Goal: Task Accomplishment & Management: Manage account settings

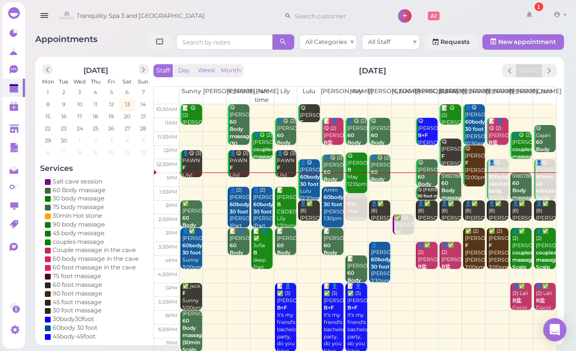
scroll to position [31, 0]
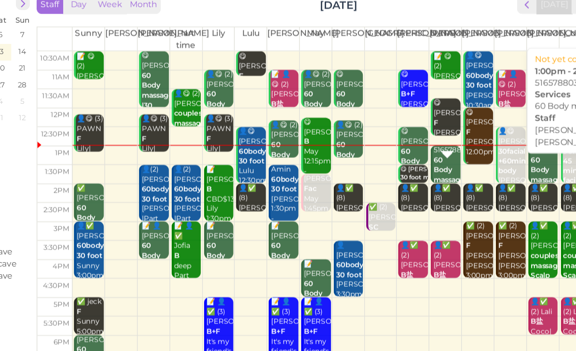
click at [442, 159] on b "60 Body massage" at bounding box center [453, 169] width 23 height 21
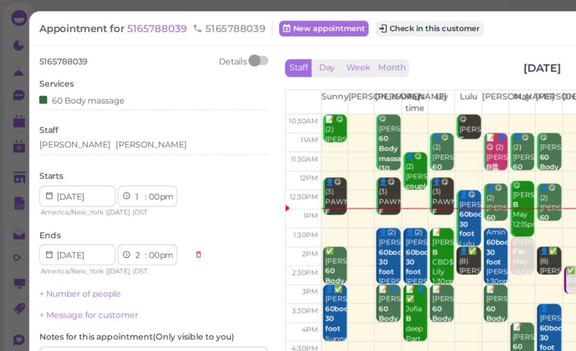
click at [118, 20] on span "5165788039" at bounding box center [114, 20] width 45 height 9
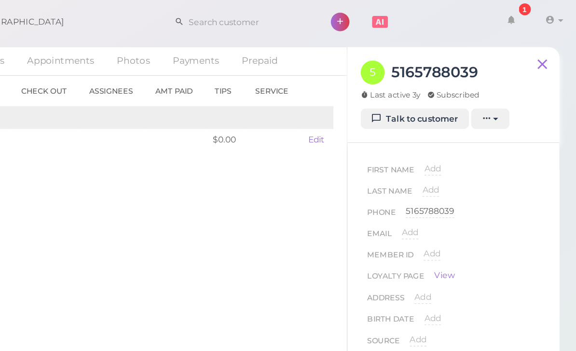
click at [466, 122] on span "Add" at bounding box center [472, 122] width 12 height 7
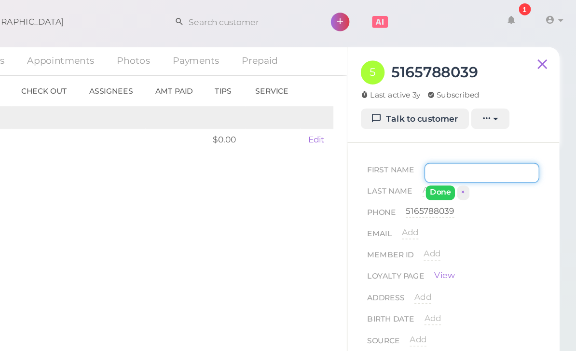
click at [466, 127] on input at bounding box center [508, 125] width 84 height 14
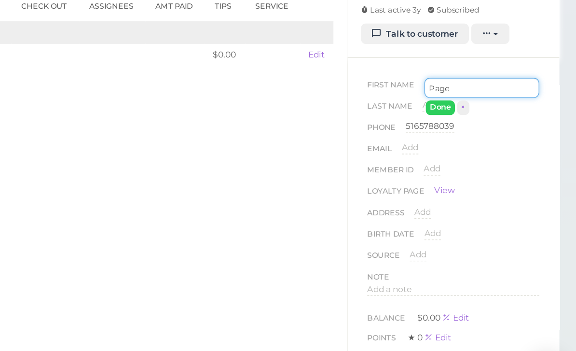
type input "Page"
click at [467, 135] on button "Done" at bounding box center [477, 140] width 21 height 10
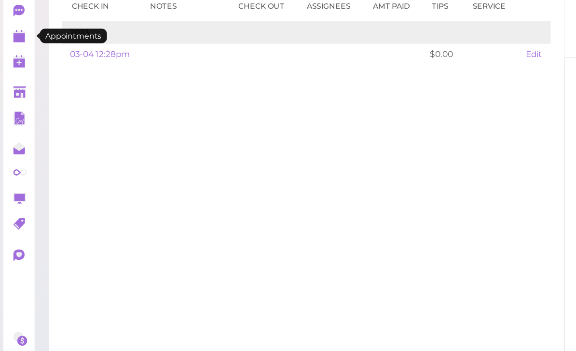
click at [16, 86] on polygon at bounding box center [14, 89] width 9 height 7
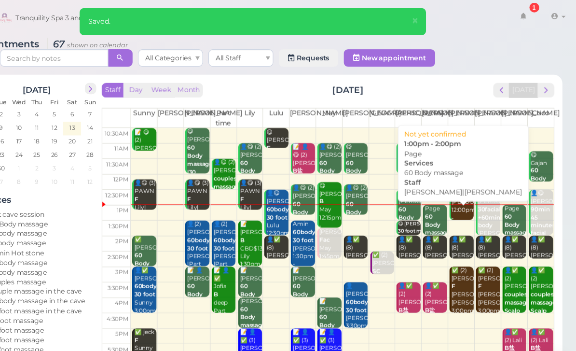
click at [442, 199] on b "60 Body massage" at bounding box center [453, 200] width 23 height 21
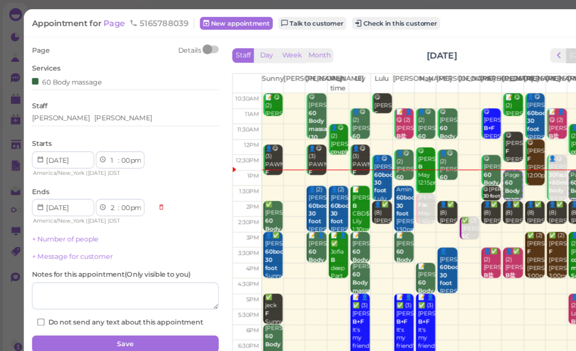
click at [428, 22] on div "Appointment for Page 5165788039 New appointment Talk to customer Check in this …" at bounding box center [282, 20] width 509 height 10
click at [360, 23] on button "Check in this customer" at bounding box center [353, 21] width 79 height 12
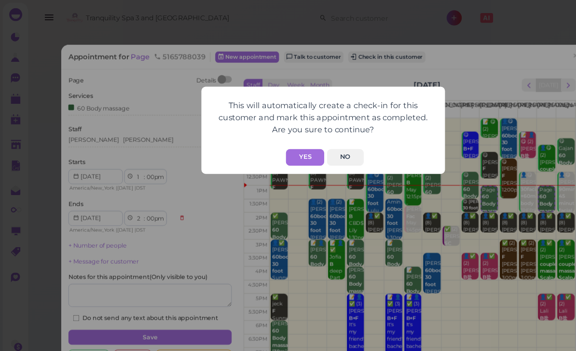
click at [267, 139] on button "Yes" at bounding box center [272, 140] width 34 height 15
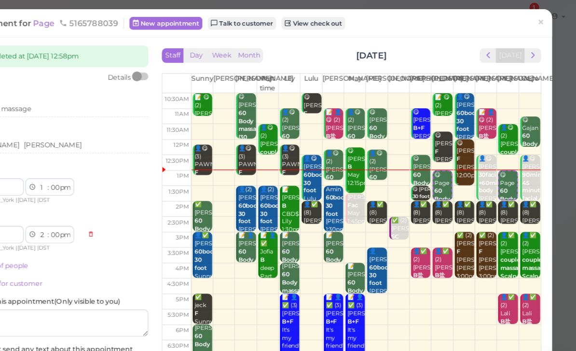
click at [542, 22] on span "×" at bounding box center [545, 20] width 6 height 14
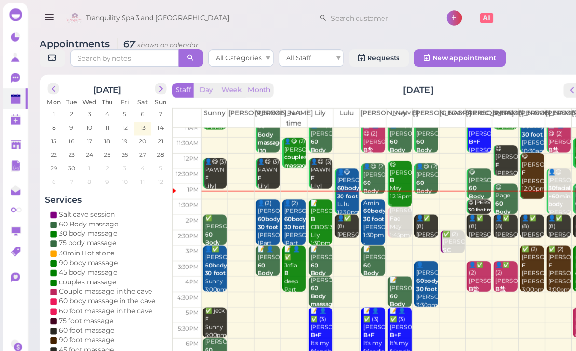
scroll to position [19, 0]
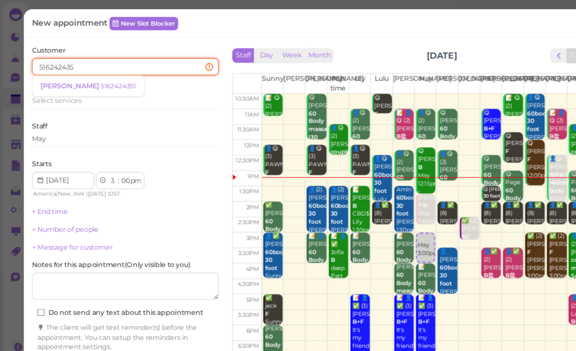
type input "5162424351"
click at [90, 78] on small "5162424351" at bounding box center [105, 76] width 31 height 7
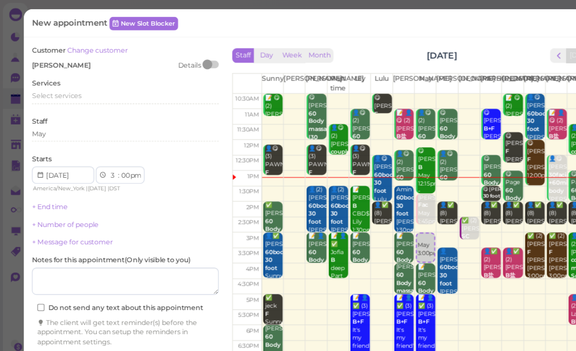
click at [69, 87] on span "Select services" at bounding box center [50, 85] width 44 height 7
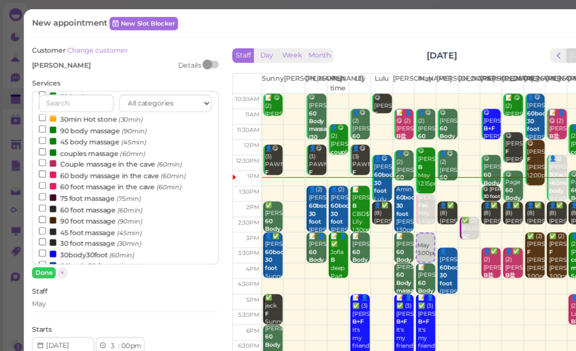
scroll to position [58, 0]
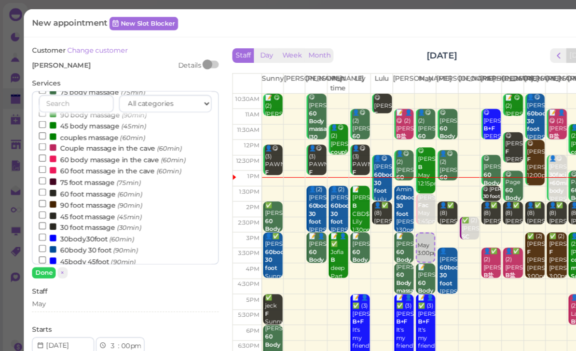
click at [86, 167] on label "60 foot massage (60min)" at bounding box center [81, 172] width 92 height 10
click at [41, 168] on input "60 foot massage (60min)" at bounding box center [38, 171] width 6 height 6
click at [42, 243] on button "Done" at bounding box center [38, 243] width 21 height 10
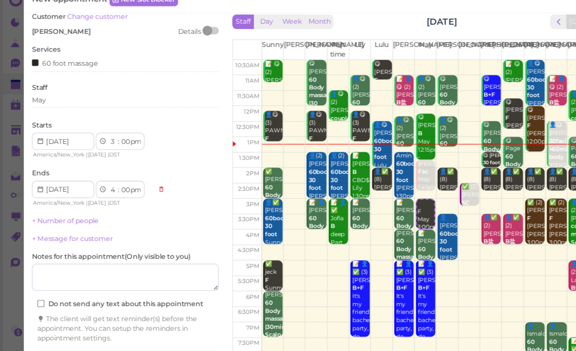
scroll to position [34, 0]
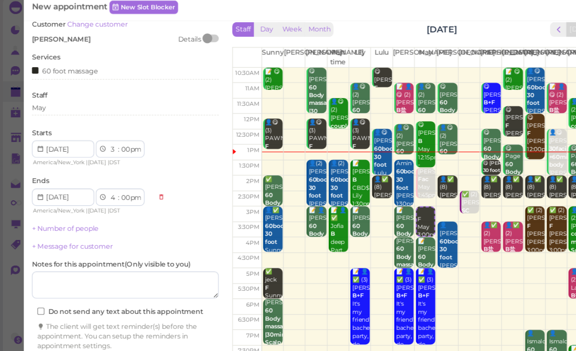
click at [172, 326] on button "Create appointment" at bounding box center [111, 333] width 167 height 15
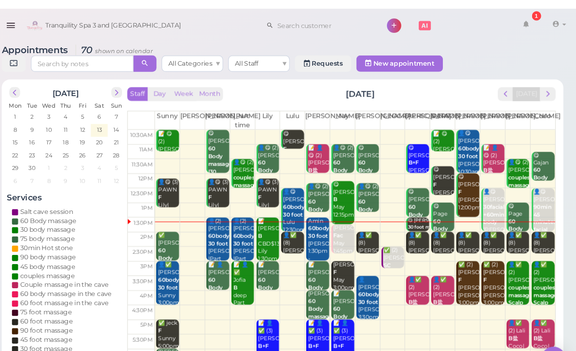
scroll to position [0, 0]
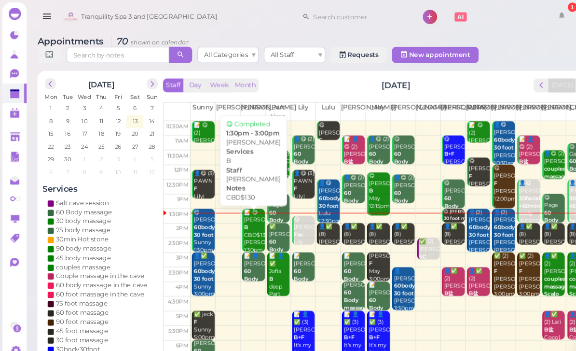
click at [238, 222] on div "📝 😋 Marianne B CBD$130 Nancy 1:30pm - 3:00pm" at bounding box center [239, 224] width 20 height 57
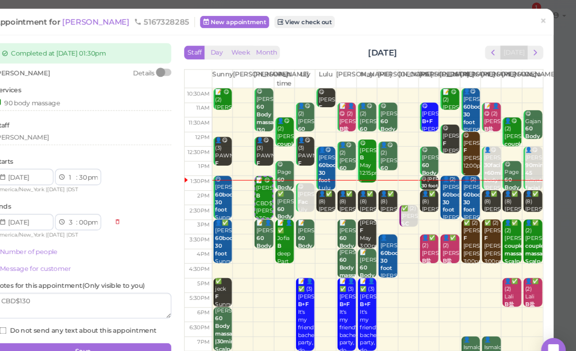
click at [542, 19] on span "×" at bounding box center [545, 20] width 6 height 14
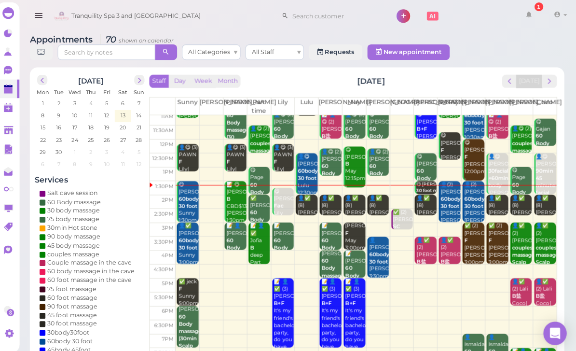
scroll to position [17, 0]
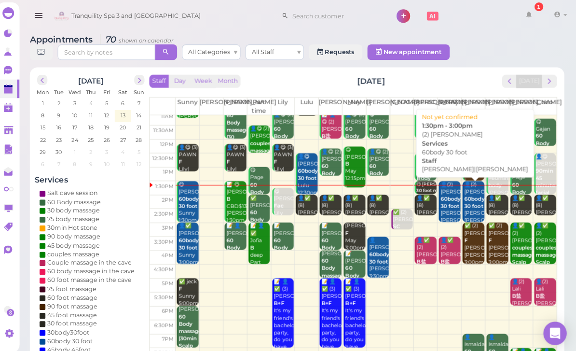
click at [444, 208] on div "👤(2) CLAUDIA 60body 30 foot Helen|Tom 1:30pm - 3:00pm" at bounding box center [451, 211] width 20 height 65
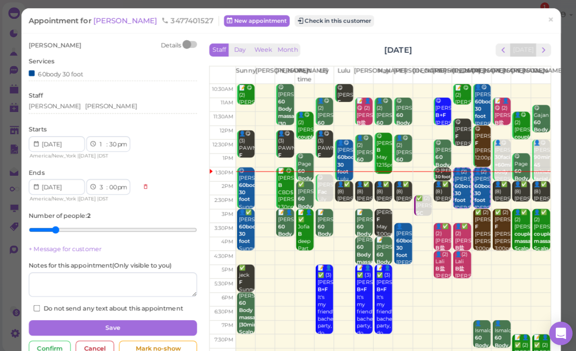
click at [293, 17] on button "Check in this customer" at bounding box center [331, 21] width 79 height 12
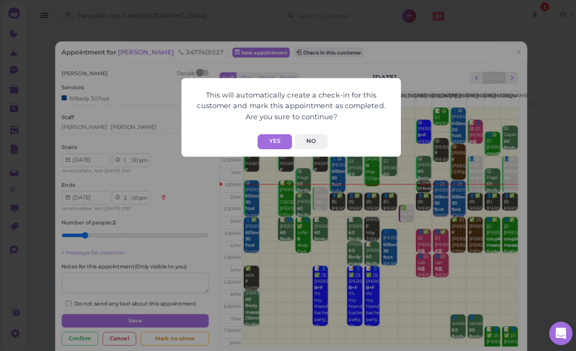
click at [276, 139] on button "Yes" at bounding box center [272, 140] width 34 height 15
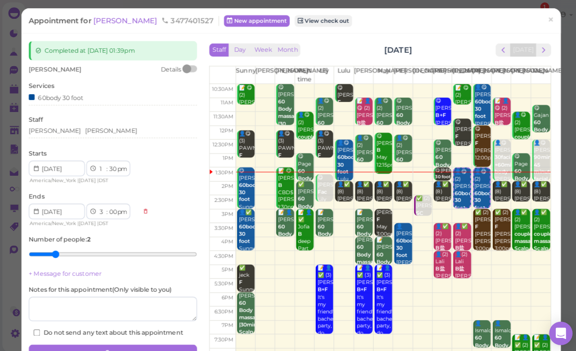
click at [97, 343] on button "Save" at bounding box center [111, 348] width 167 height 15
